Goal: Information Seeking & Learning: Understand process/instructions

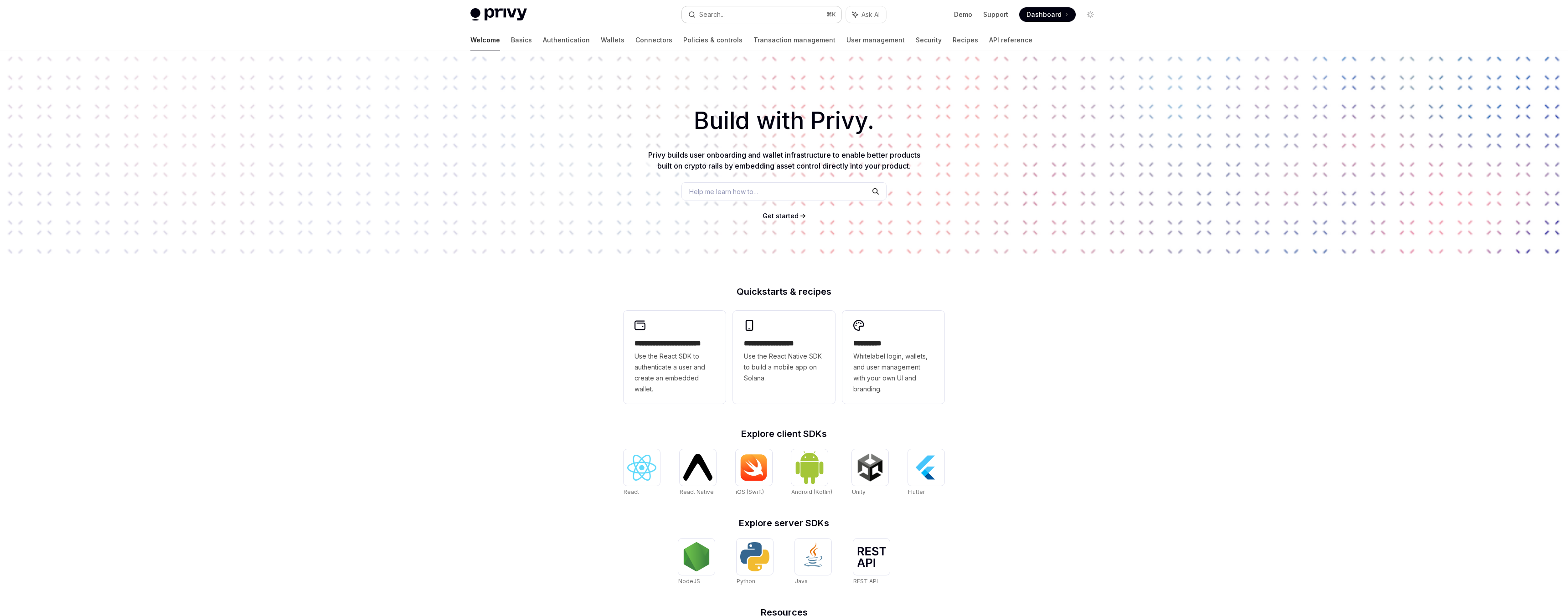
click at [721, 14] on div "Search..." at bounding box center [711, 14] width 25 height 11
type textarea "*"
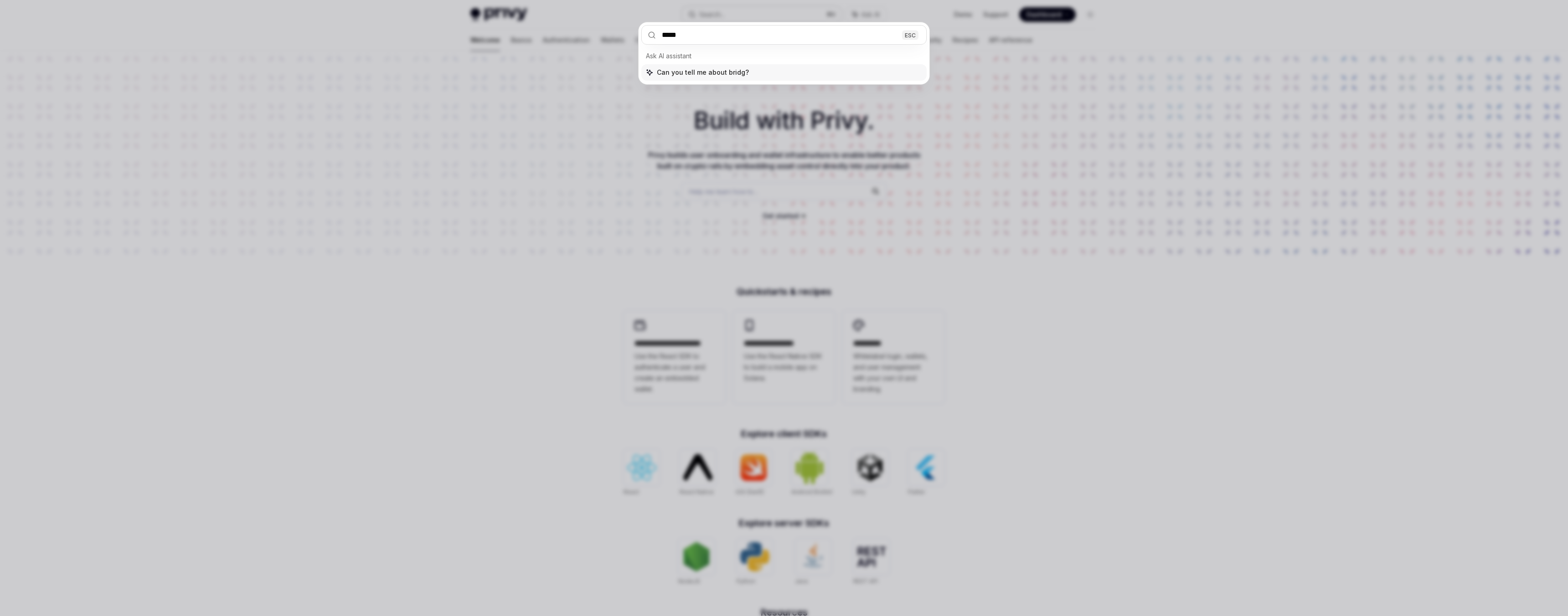
type input "******"
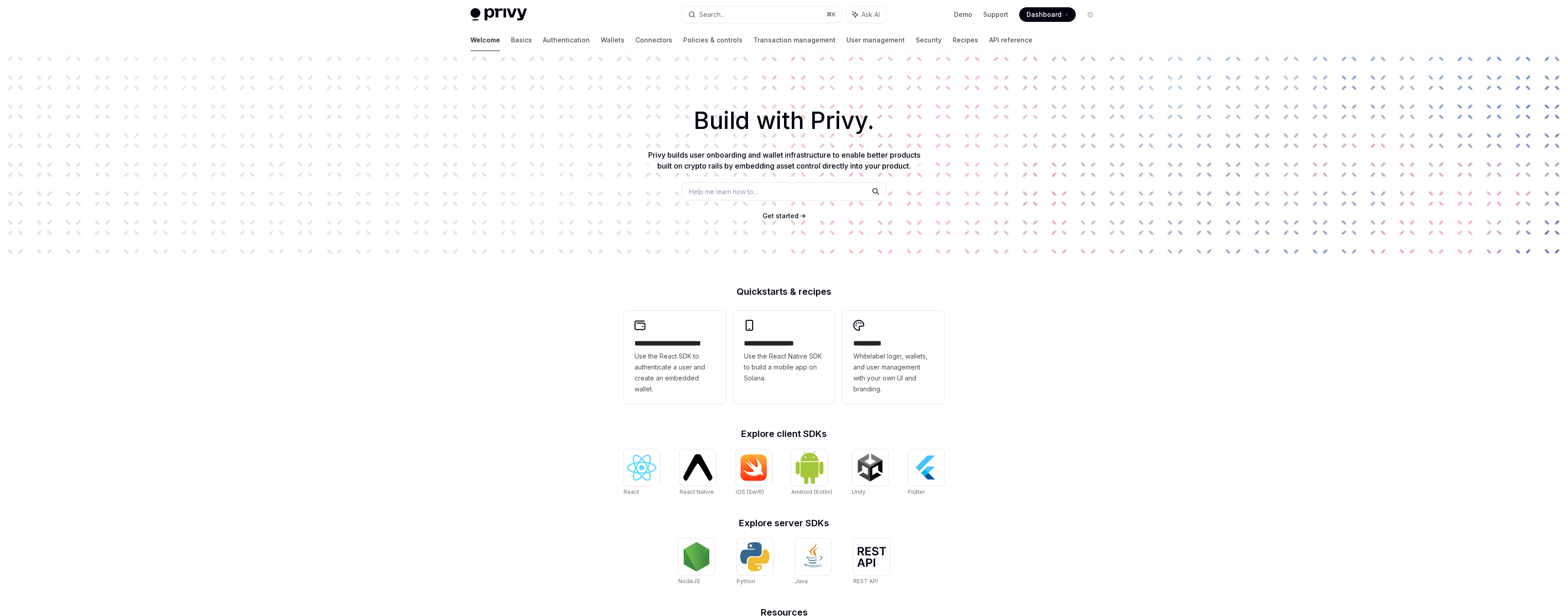
type textarea "*"
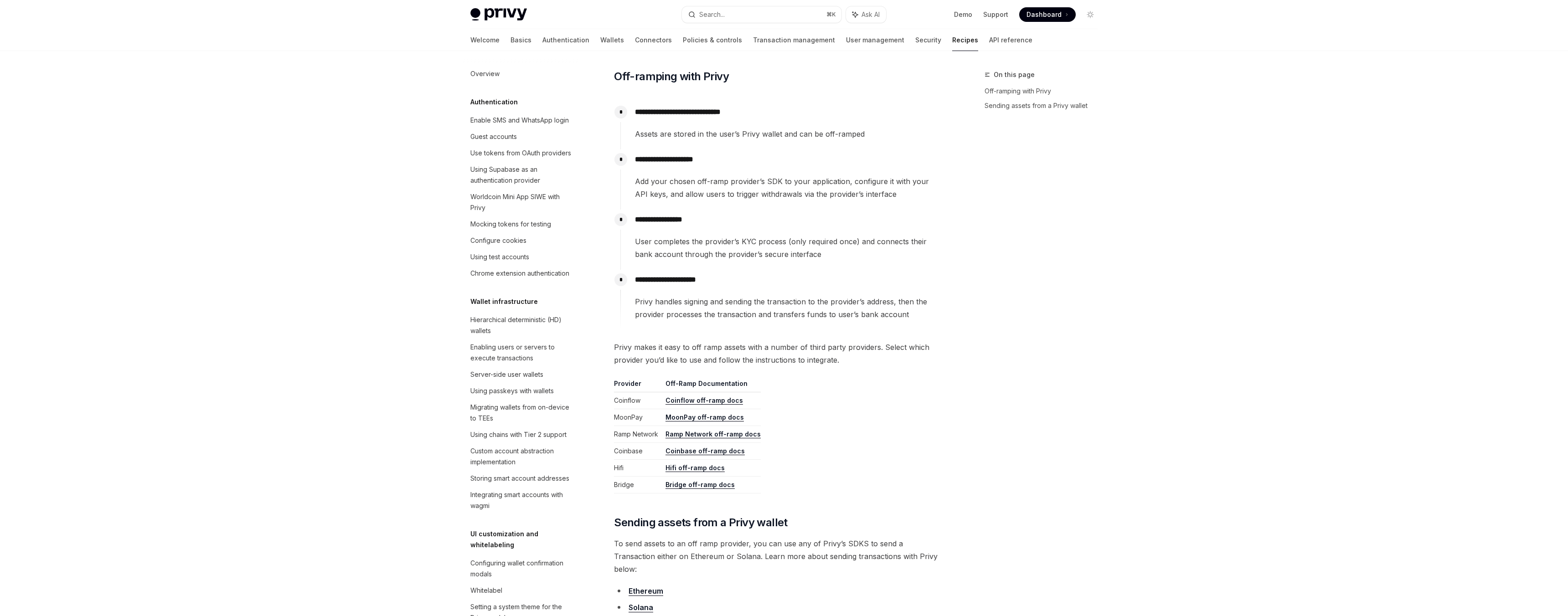
scroll to position [566, 0]
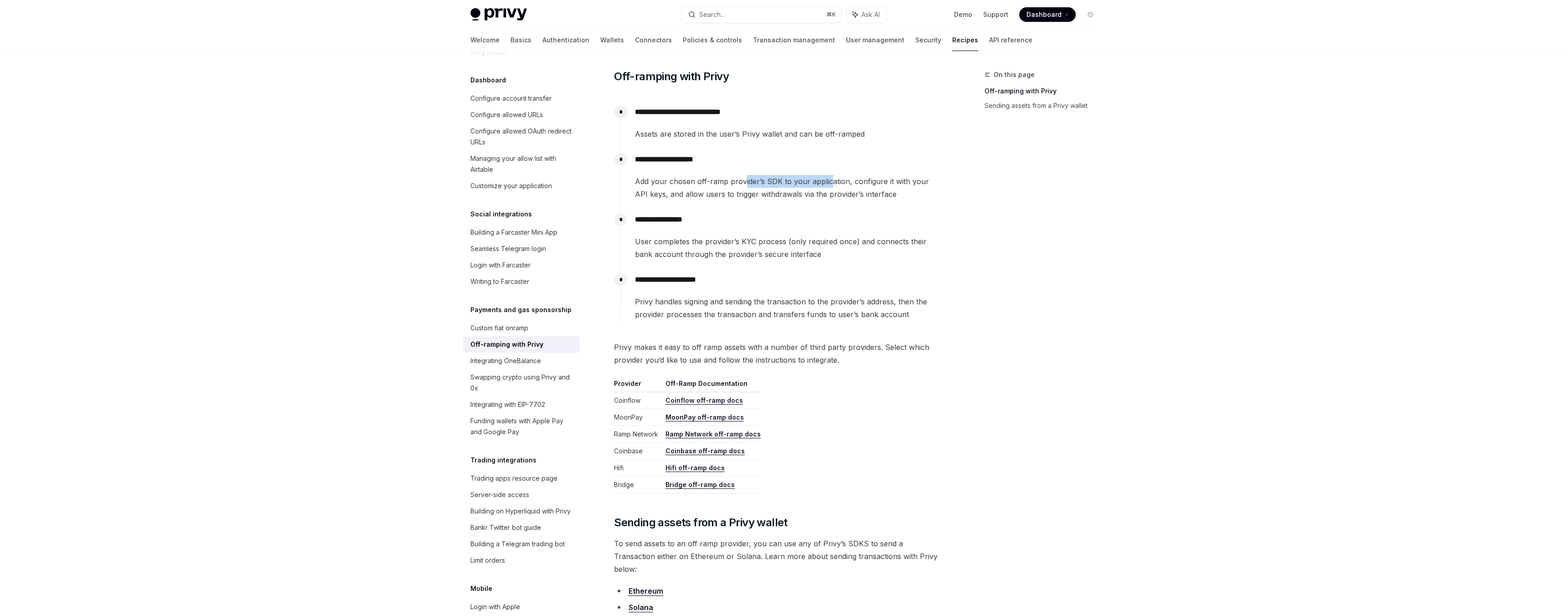
drag, startPoint x: 742, startPoint y: 183, endPoint x: 829, endPoint y: 183, distance: 87.0
click at [829, 183] on span "Add your chosen off-ramp provider’s SDK to your application, configure it with …" at bounding box center [788, 187] width 307 height 25
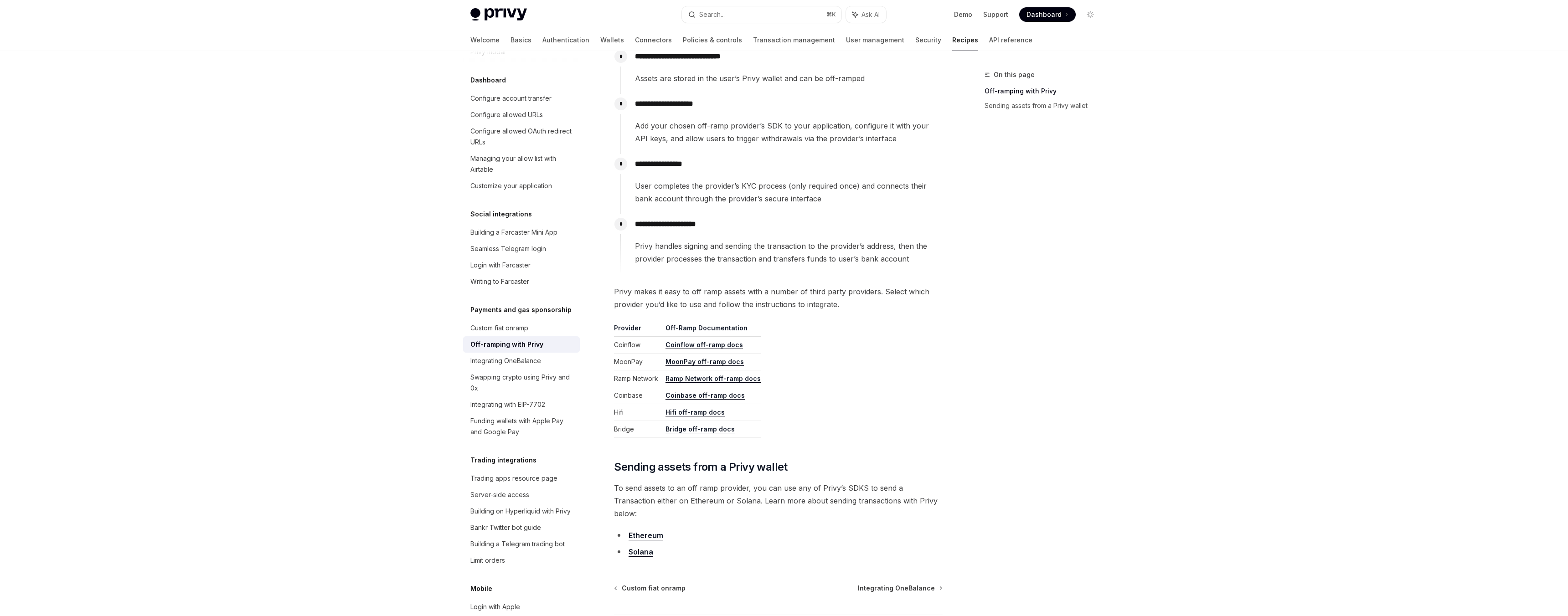
scroll to position [209, 0]
click at [711, 430] on link "Bridge off-ramp docs" at bounding box center [700, 428] width 70 height 8
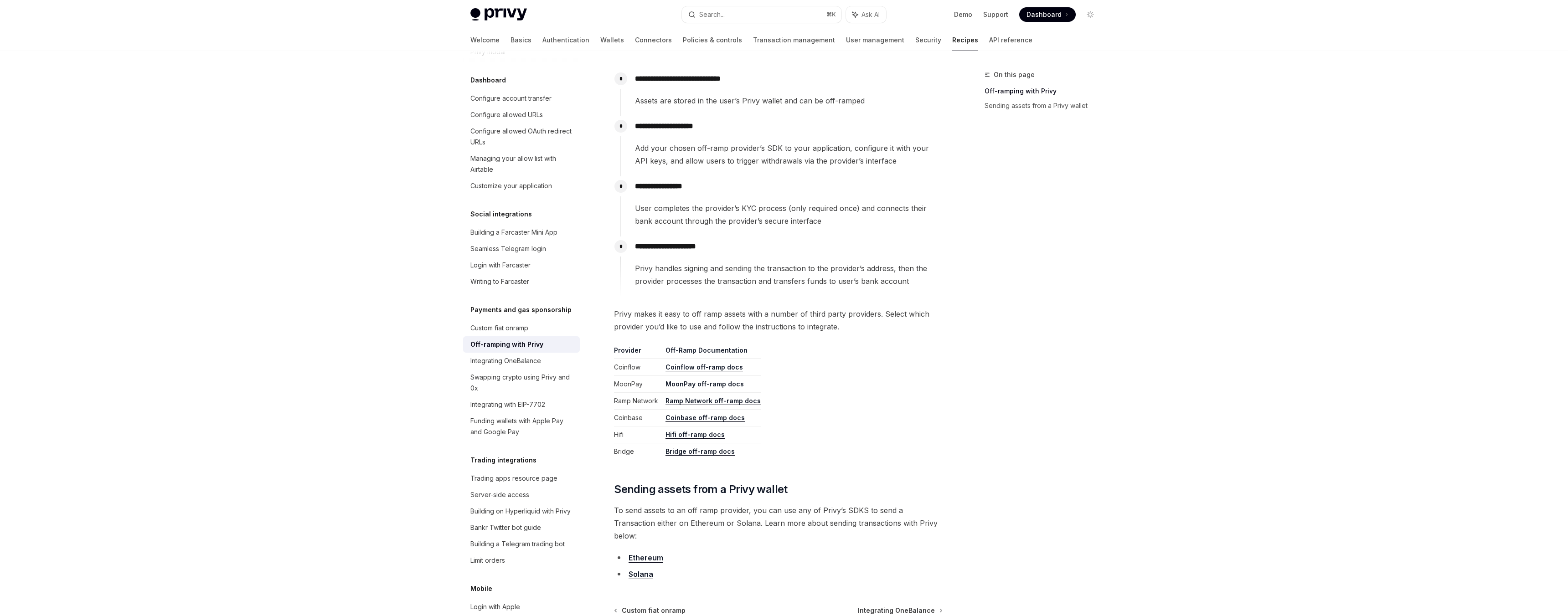
scroll to position [0, 0]
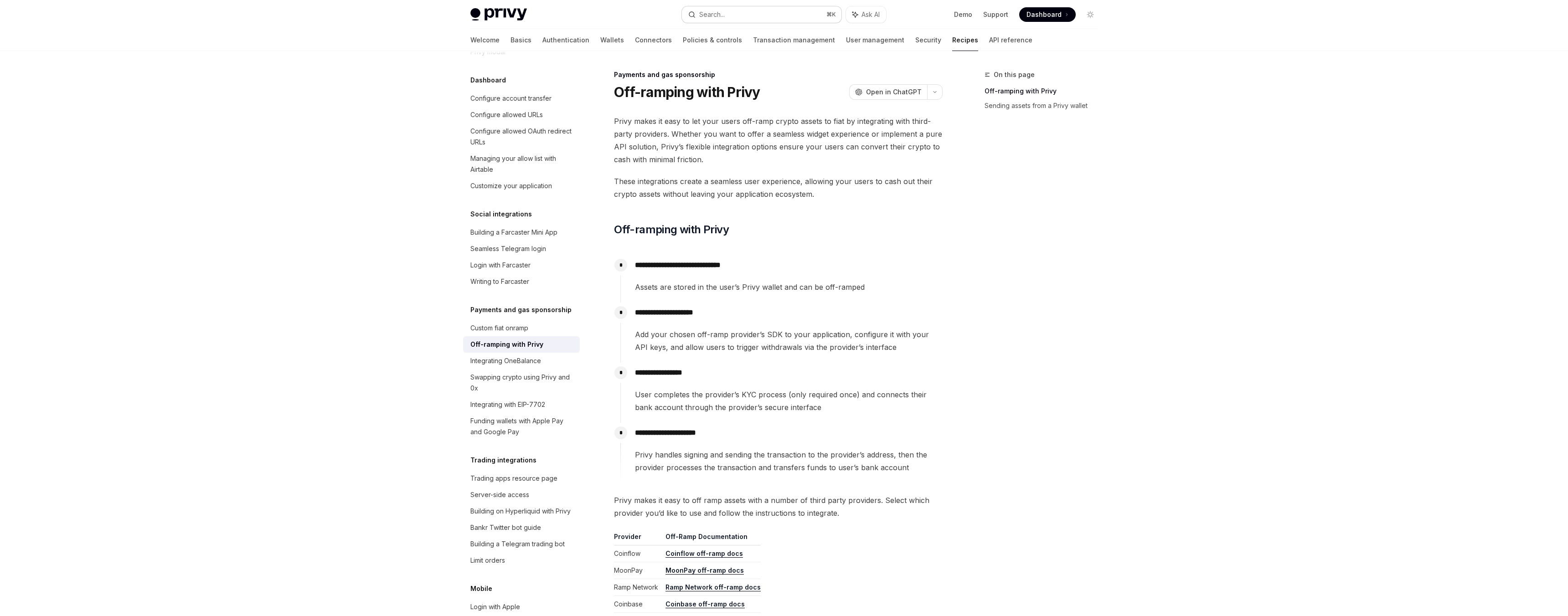
click at [735, 12] on button "Search... ⌘ K" at bounding box center [762, 14] width 160 height 16
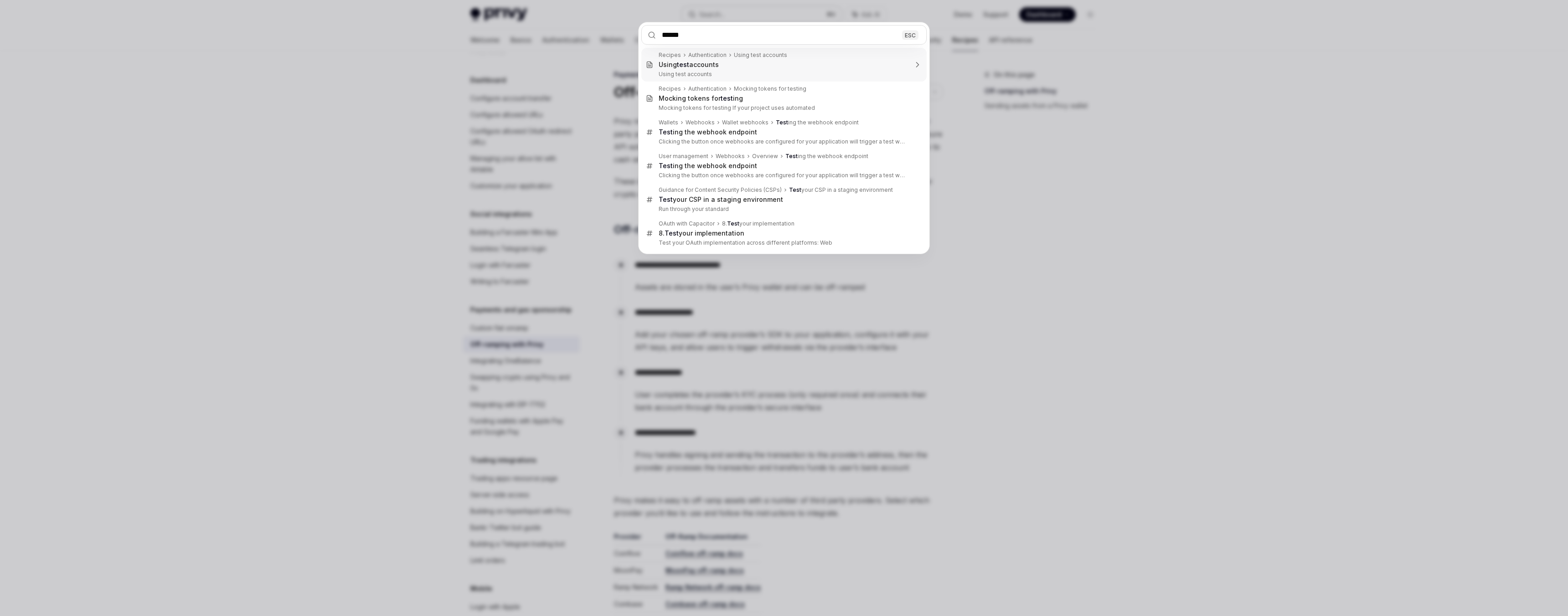
type input "*******"
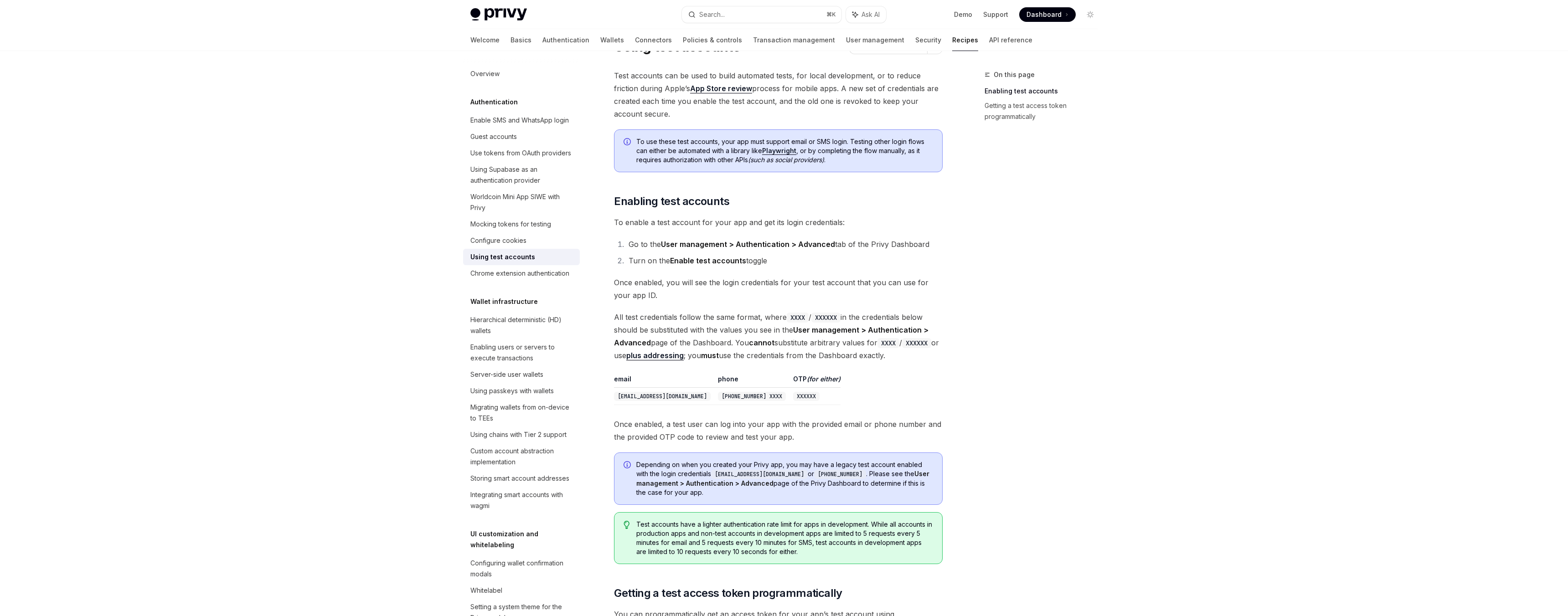
scroll to position [47, 0]
drag, startPoint x: 713, startPoint y: 244, endPoint x: 745, endPoint y: 262, distance: 36.7
click at [745, 262] on ol "Go to the User management > Authentication > Advanced tab of the Privy Dashboar…" at bounding box center [779, 250] width 329 height 29
drag, startPoint x: 743, startPoint y: 279, endPoint x: 747, endPoint y: 291, distance: 12.6
click at [747, 291] on span "Once enabled, you will see the login credentials for your test account that you…" at bounding box center [779, 287] width 329 height 25
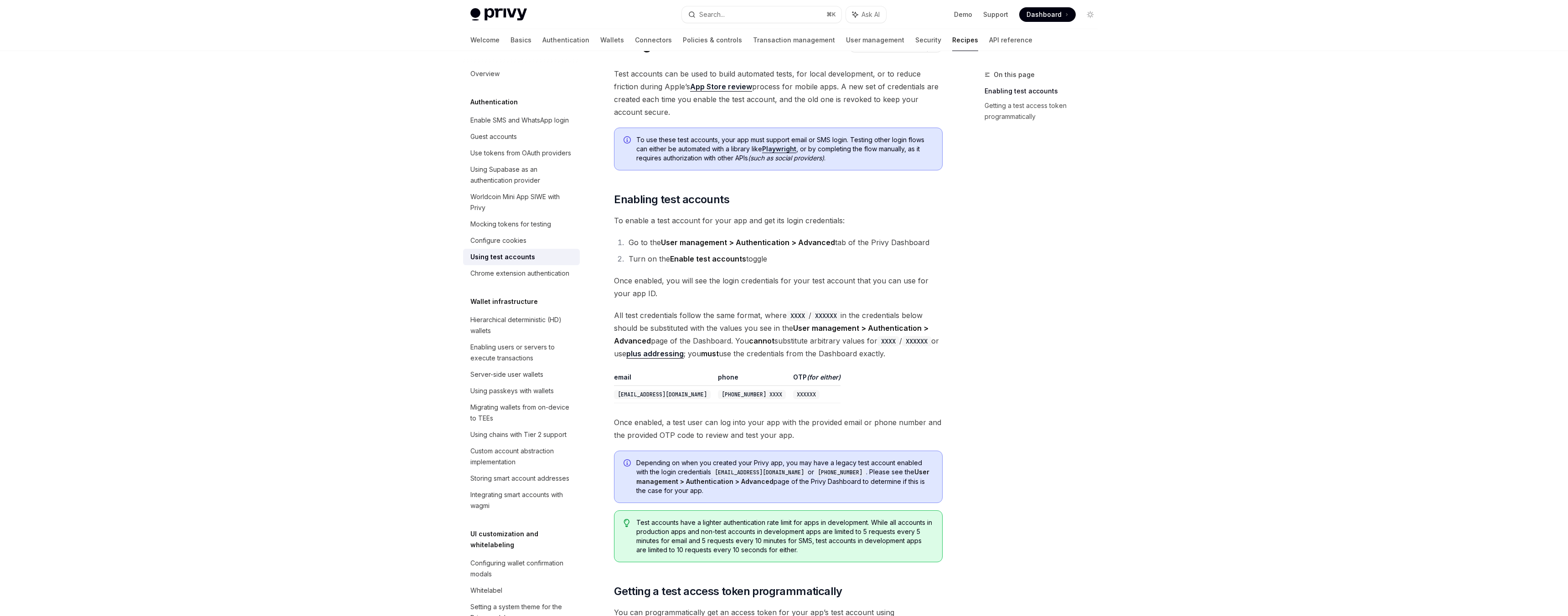
click at [1279, 186] on div "Privy Docs home page Search... ⌘ K Ask AI Demo Support Dashboard Dashboard Sear…" at bounding box center [784, 430] width 1568 height 955
type textarea "*"
